Goal: Navigation & Orientation: Find specific page/section

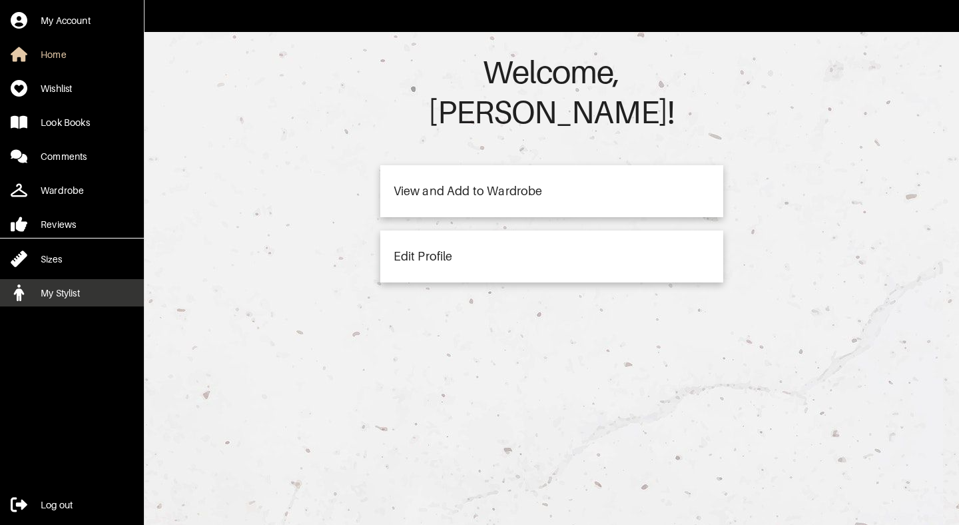
click at [56, 289] on div "My Stylist" at bounding box center [60, 292] width 39 height 13
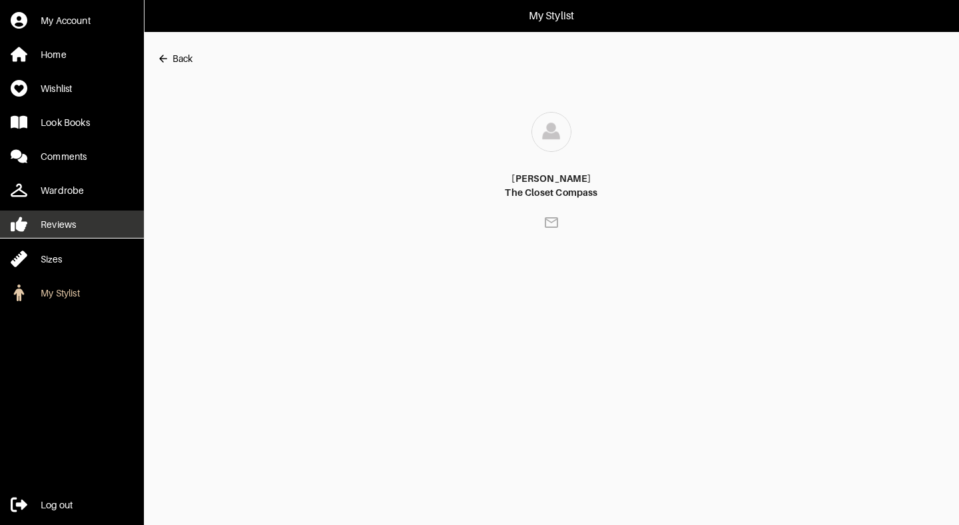
click at [65, 225] on div "Reviews" at bounding box center [58, 224] width 35 height 13
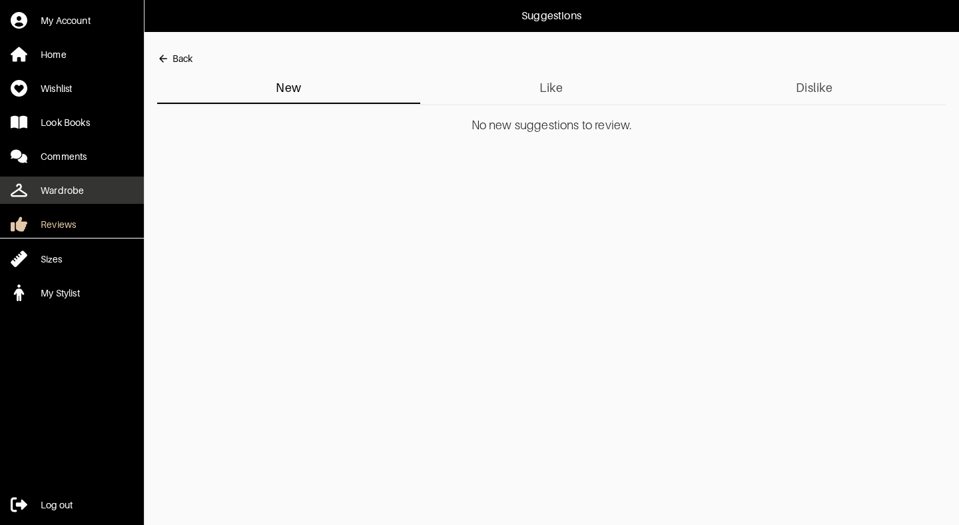
click at [61, 184] on div "Wardrobe" at bounding box center [62, 190] width 43 height 13
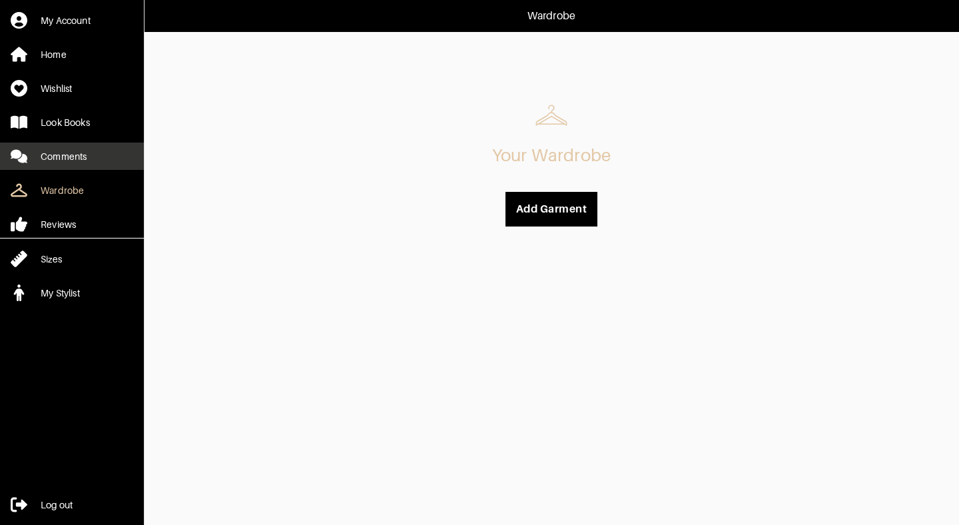
click at [73, 156] on div "Comments" at bounding box center [64, 156] width 46 height 13
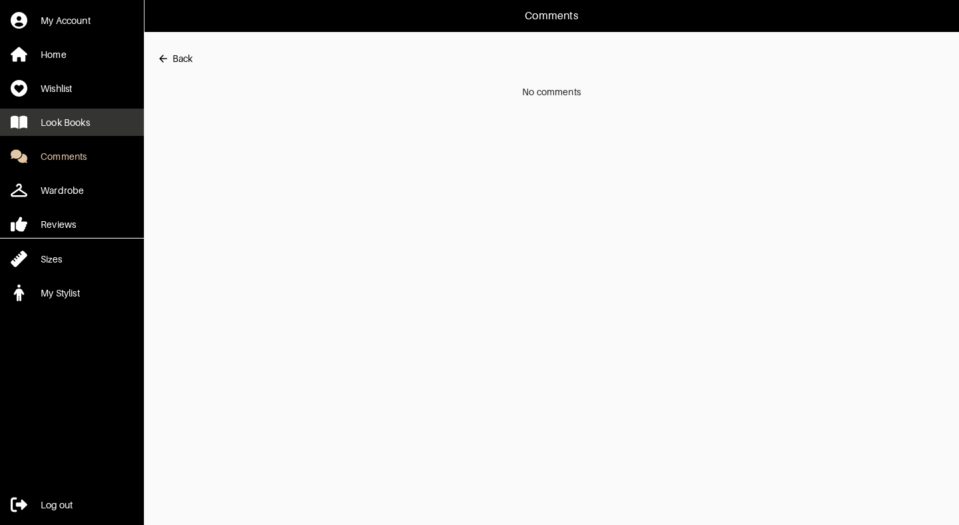
click at [75, 125] on div "Look Books" at bounding box center [65, 122] width 49 height 13
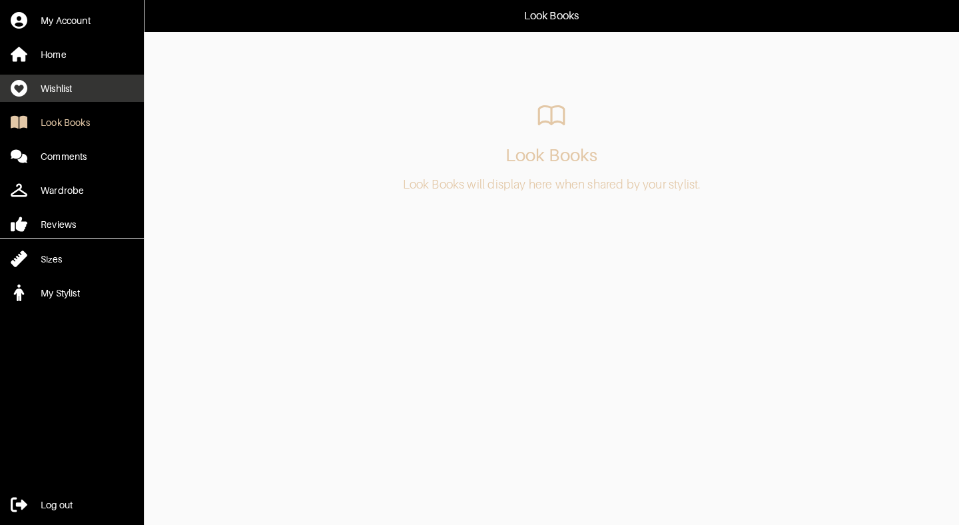
click at [69, 85] on div "Wishlist" at bounding box center [56, 88] width 31 height 13
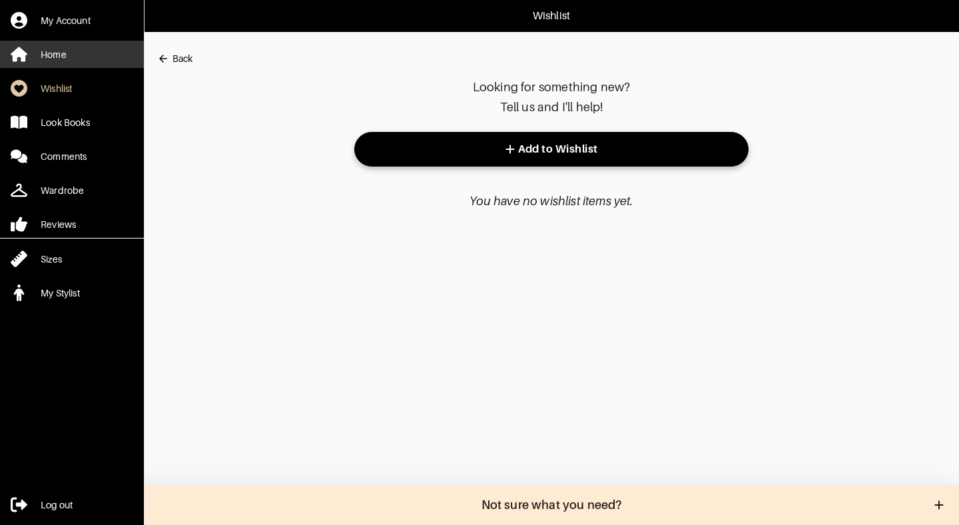
click at [70, 57] on link "Home" at bounding box center [72, 54] width 144 height 27
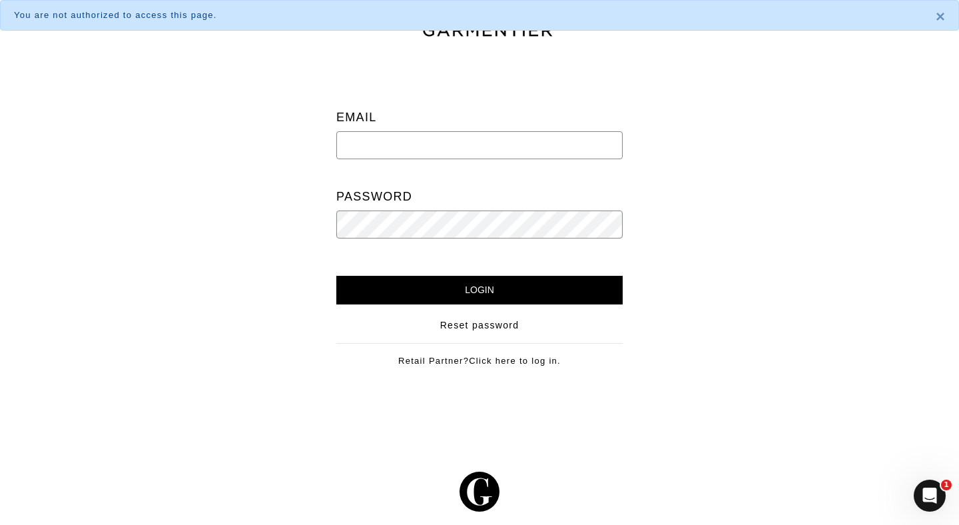
type input "[PERSON_NAME][EMAIL_ADDRESS][DOMAIN_NAME]"
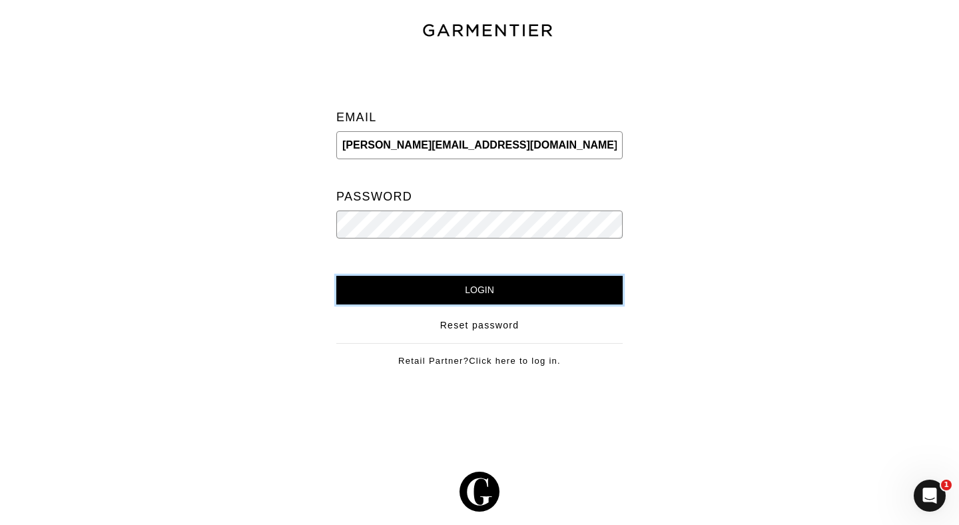
click at [401, 281] on input "Login" at bounding box center [479, 290] width 286 height 29
